Goal: Information Seeking & Learning: Learn about a topic

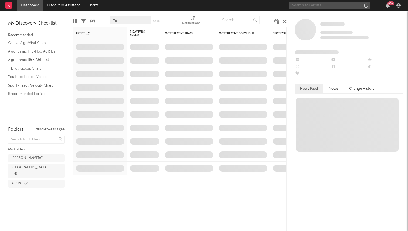
click at [320, 7] on input "text" at bounding box center [329, 5] width 81 height 7
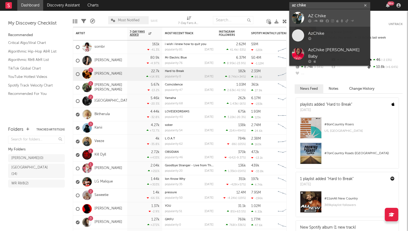
type input "az chike"
click at [312, 18] on div "AZ Chike" at bounding box center [337, 16] width 59 height 6
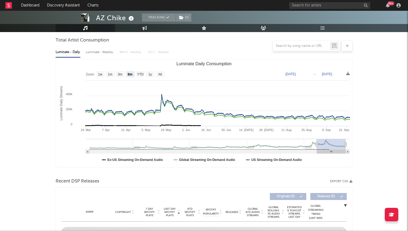
scroll to position [50, 0]
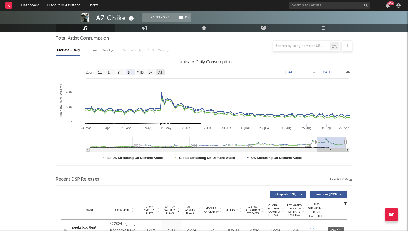
click at [158, 72] on text "All" at bounding box center [160, 73] width 4 height 4
select select "All"
type input "[DATE]"
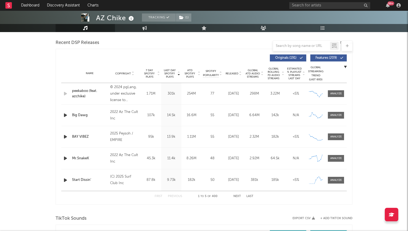
scroll to position [186, 0]
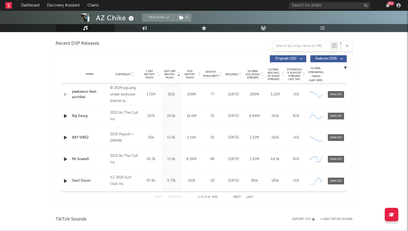
click at [238, 196] on button "Next" at bounding box center [237, 197] width 8 height 3
click at [256, 72] on span "Global ATD Audio Streams" at bounding box center [252, 75] width 15 height 10
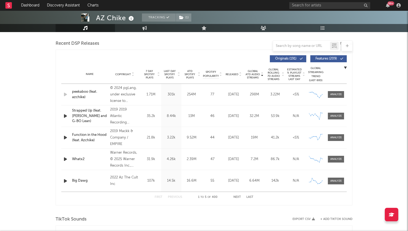
click at [237, 197] on button "Next" at bounding box center [237, 197] width 8 height 3
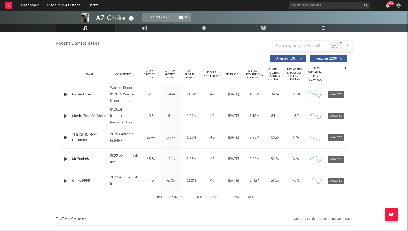
click at [237, 197] on button "Next" at bounding box center [237, 197] width 8 height 3
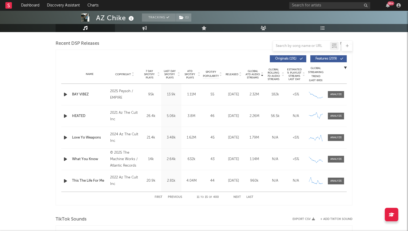
click at [237, 197] on button "Next" at bounding box center [237, 197] width 8 height 3
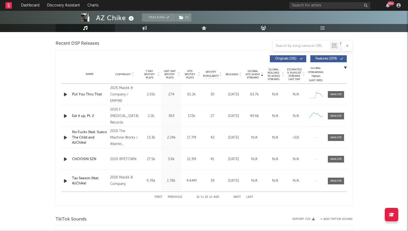
click at [237, 197] on button "Next" at bounding box center [237, 197] width 8 height 3
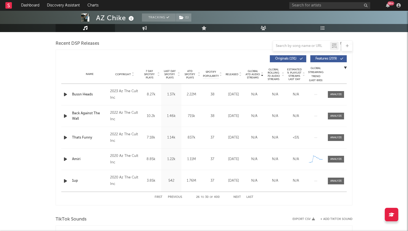
click at [173, 197] on button "Previous" at bounding box center [175, 197] width 14 height 3
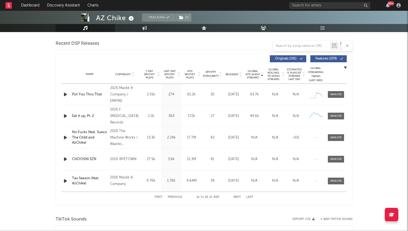
click at [173, 197] on button "Previous" at bounding box center [175, 197] width 14 height 3
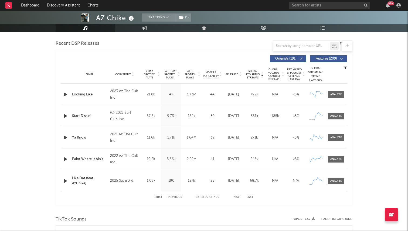
click at [233, 196] on button "Next" at bounding box center [237, 197] width 8 height 3
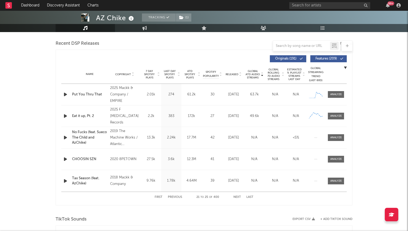
click at [174, 197] on button "Previous" at bounding box center [175, 197] width 14 height 3
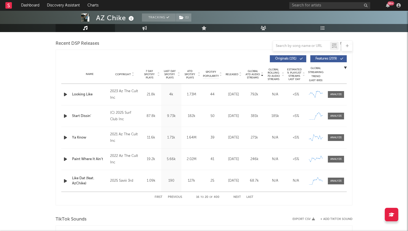
click at [173, 197] on button "Previous" at bounding box center [175, 197] width 14 height 3
click at [175, 196] on button "Previous" at bounding box center [175, 197] width 14 height 3
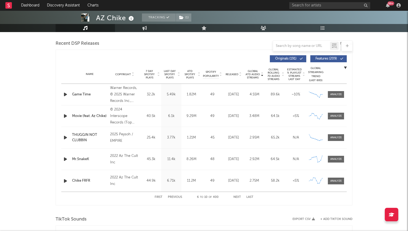
click at [175, 196] on button "Previous" at bounding box center [175, 197] width 14 height 3
